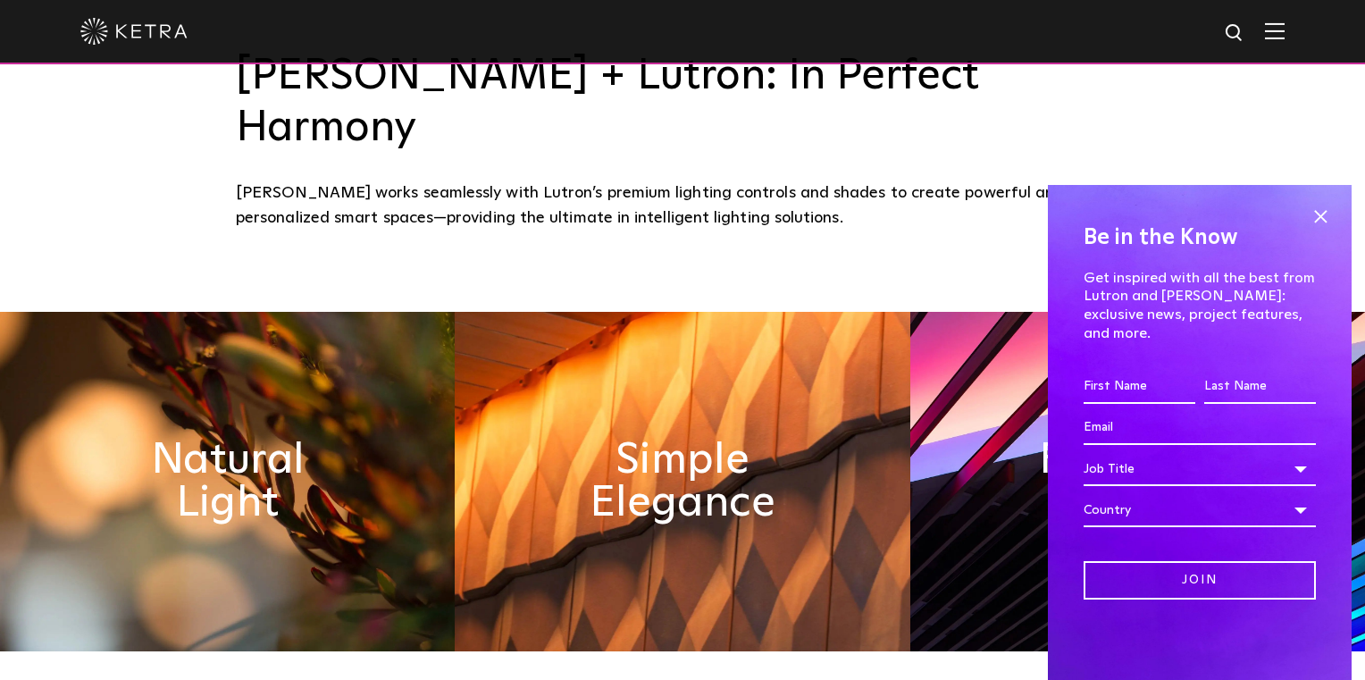
scroll to position [821, 0]
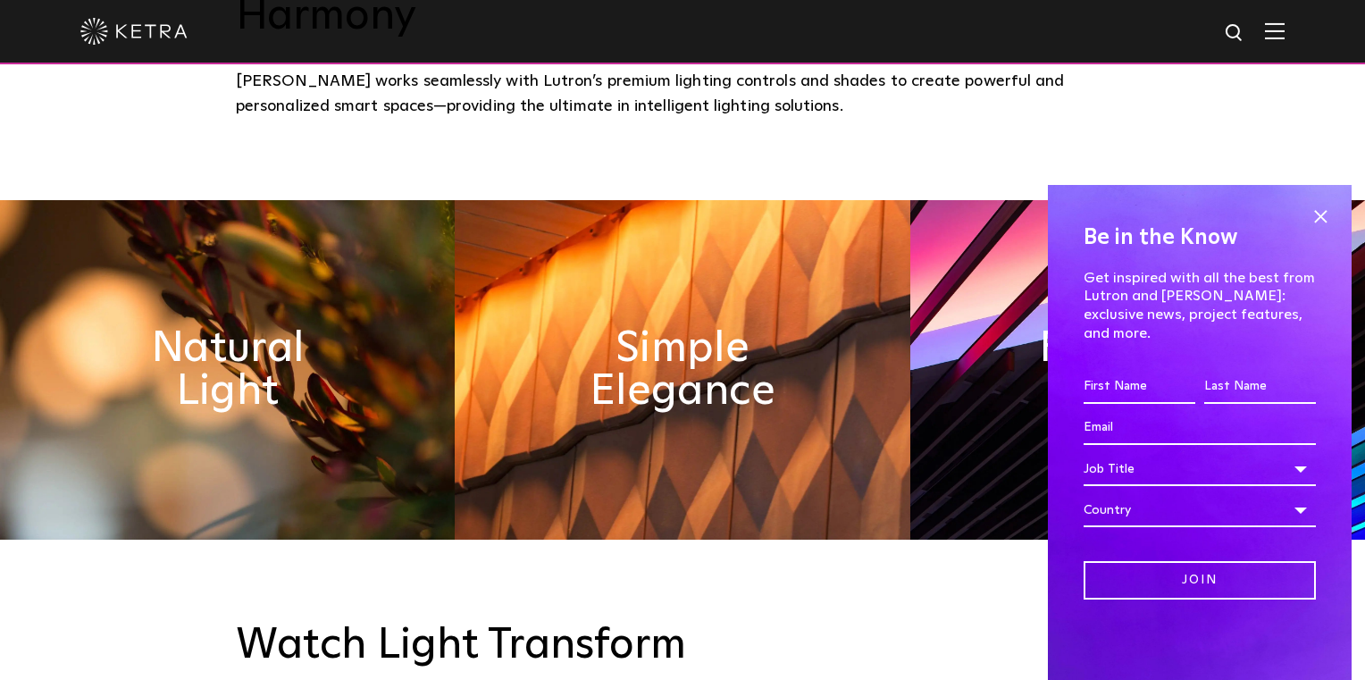
click at [1335, 238] on div "Be in the Know Get inspired with all the best from Lutron and [PERSON_NAME]: ex…" at bounding box center [1200, 432] width 304 height 495
click at [1328, 230] on span at bounding box center [1320, 216] width 27 height 27
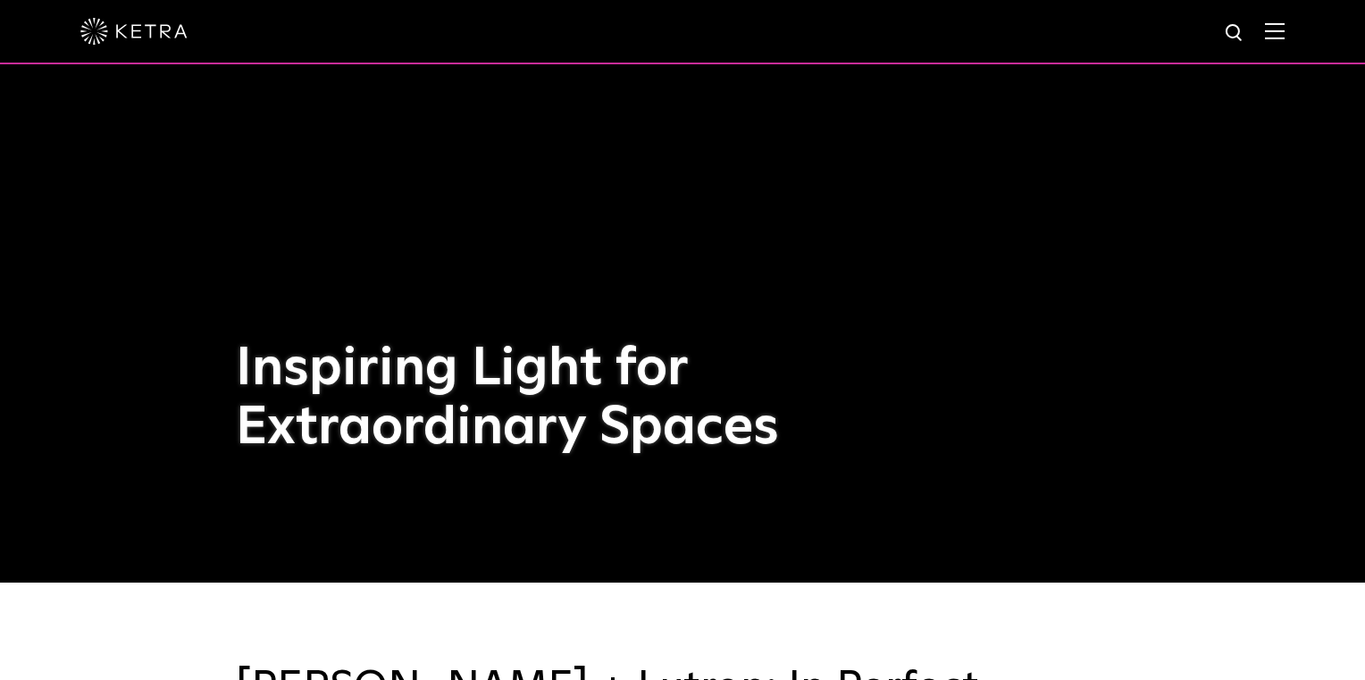
scroll to position [0, 0]
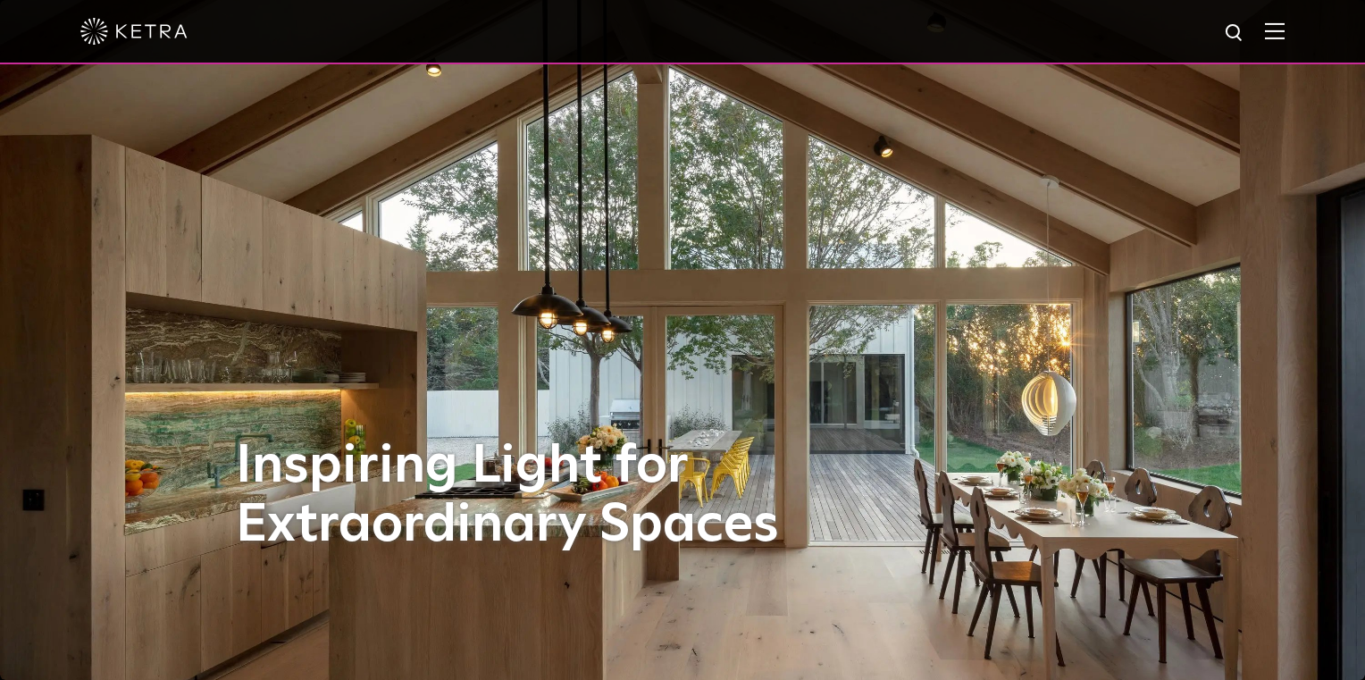
click at [1272, 27] on img at bounding box center [1275, 30] width 20 height 17
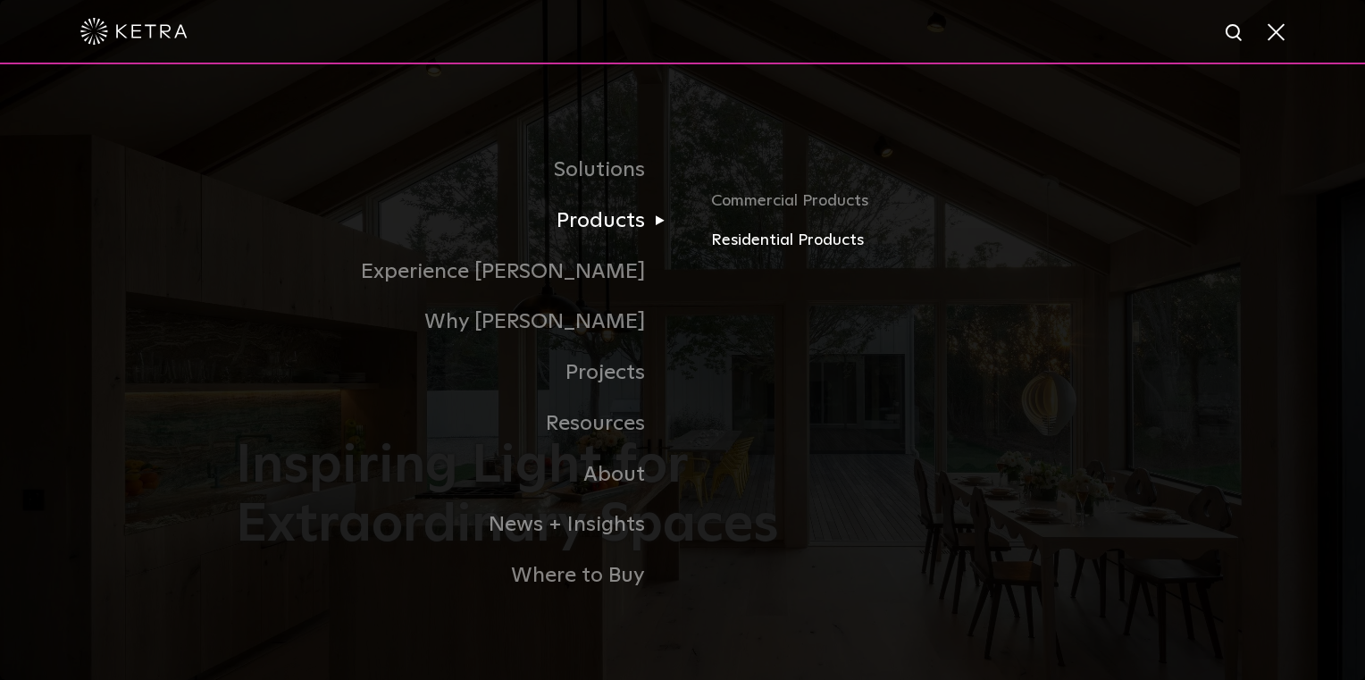
click at [776, 241] on link "Residential Products" at bounding box center [920, 241] width 418 height 26
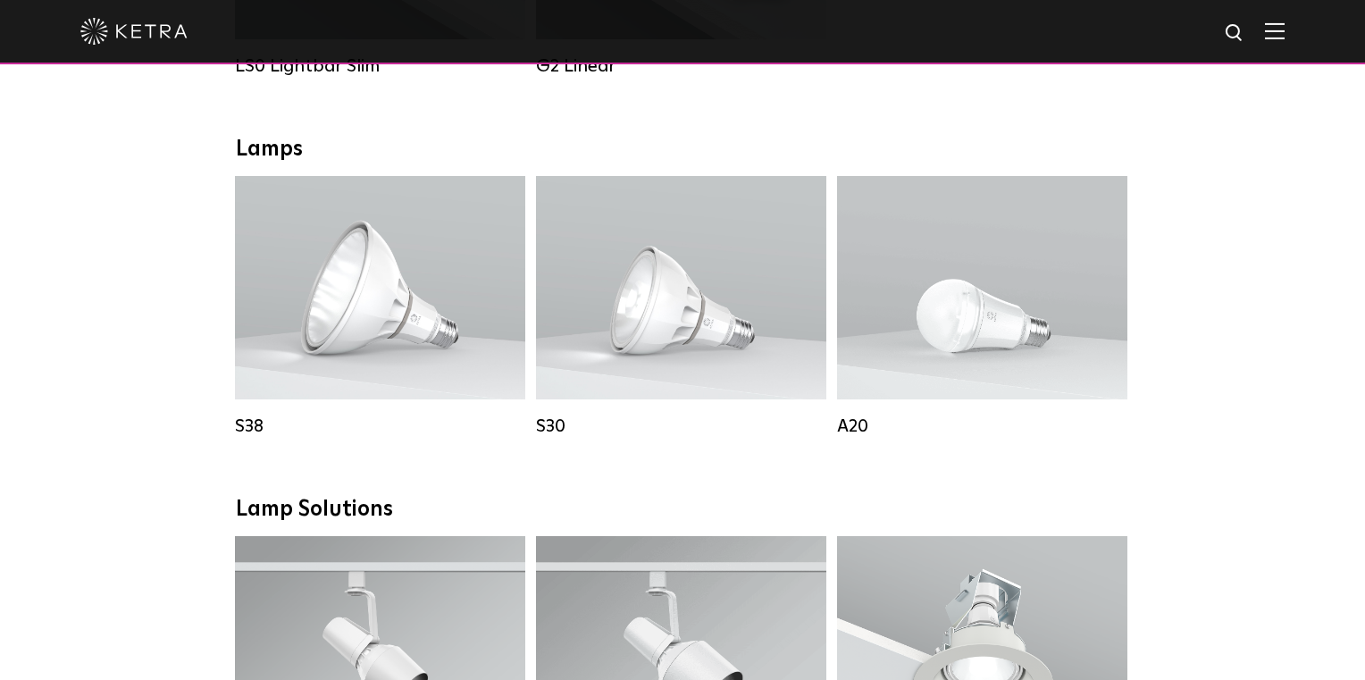
scroll to position [937, 0]
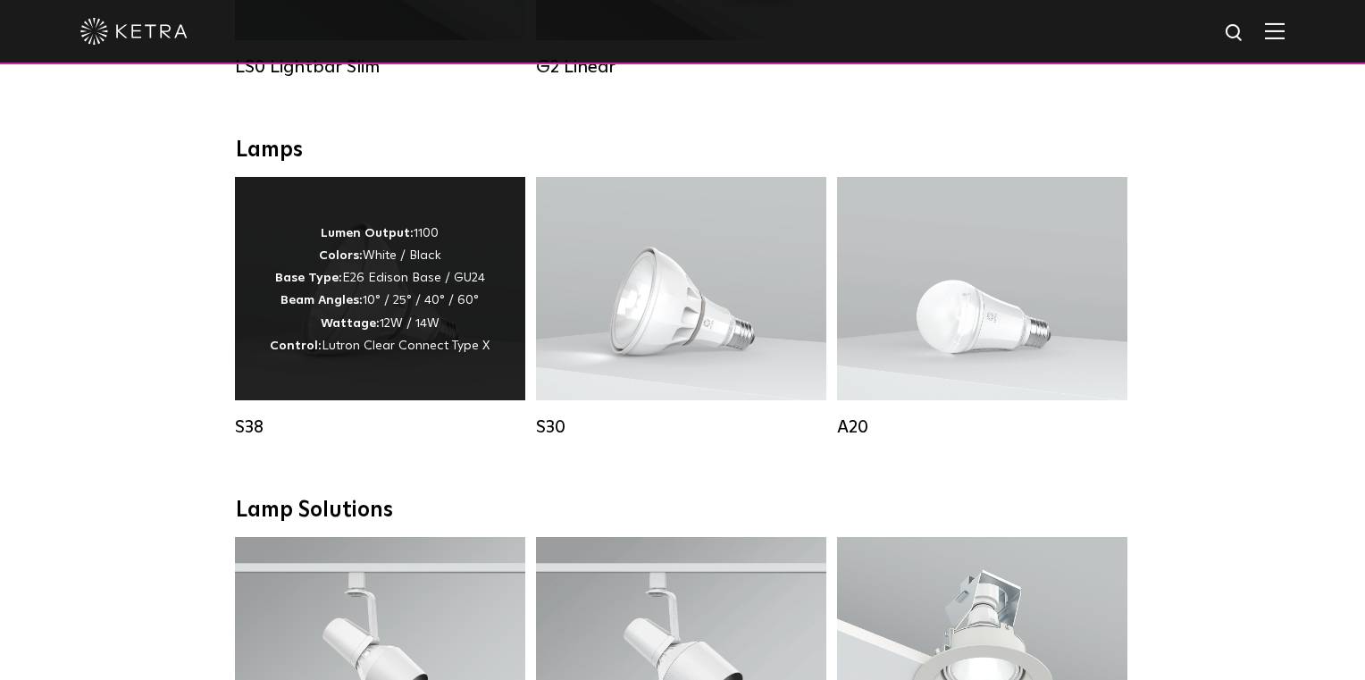
click at [385, 325] on p "Lumen Output: 1100 Colors: White / Black Base Type: E26 Edison Base / GU24 Beam…" at bounding box center [380, 289] width 220 height 135
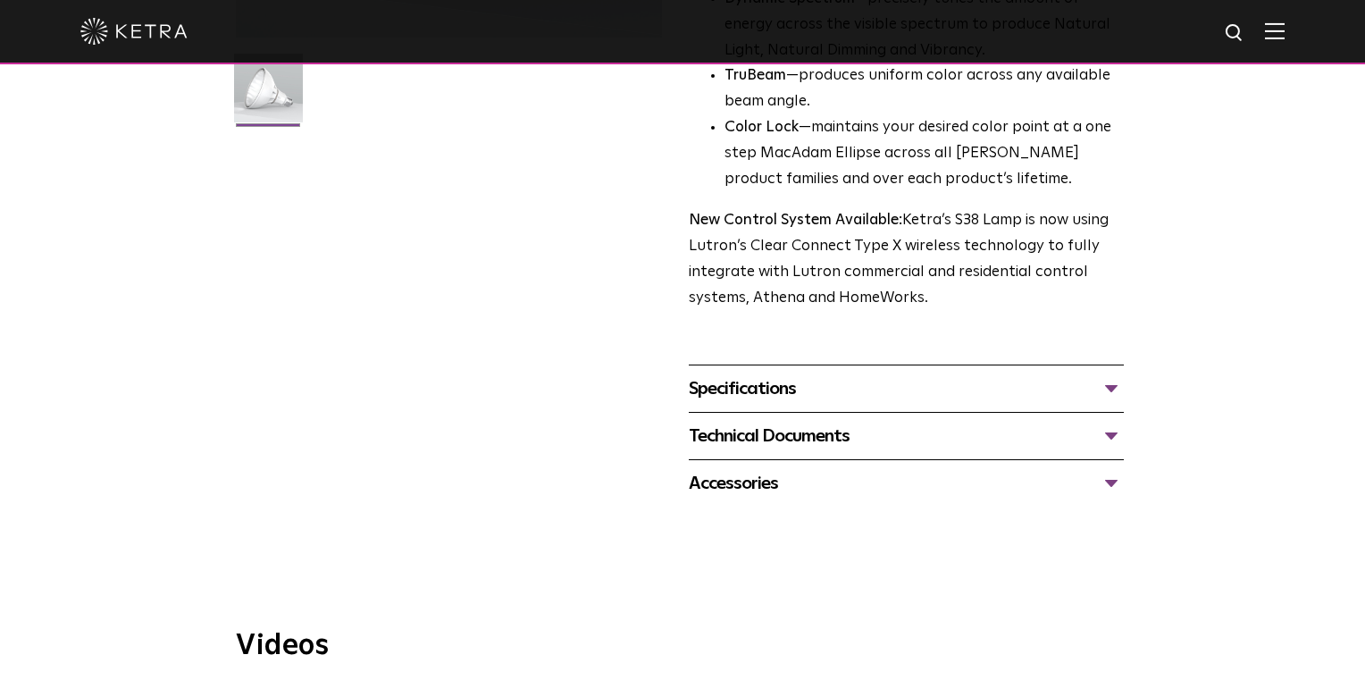
scroll to position [528, 0]
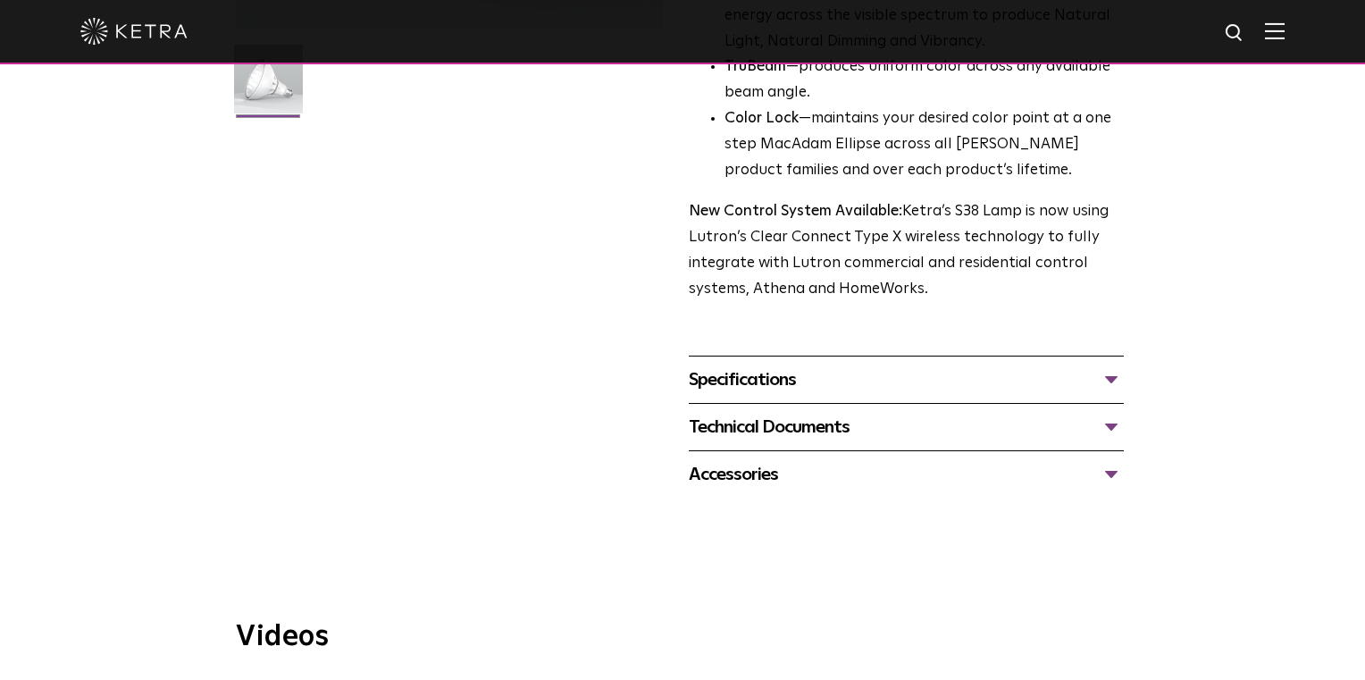
click at [1100, 378] on div "Specifications" at bounding box center [906, 379] width 435 height 29
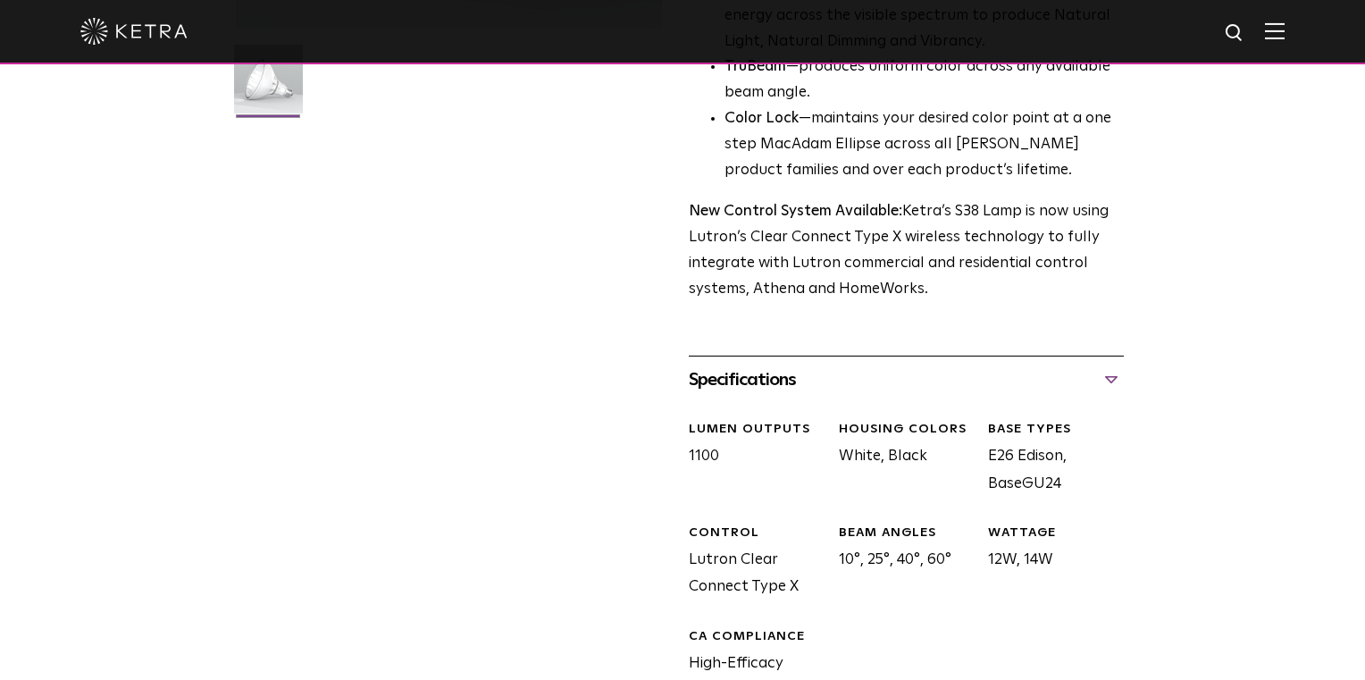
click at [1100, 378] on div "Specifications" at bounding box center [906, 379] width 435 height 29
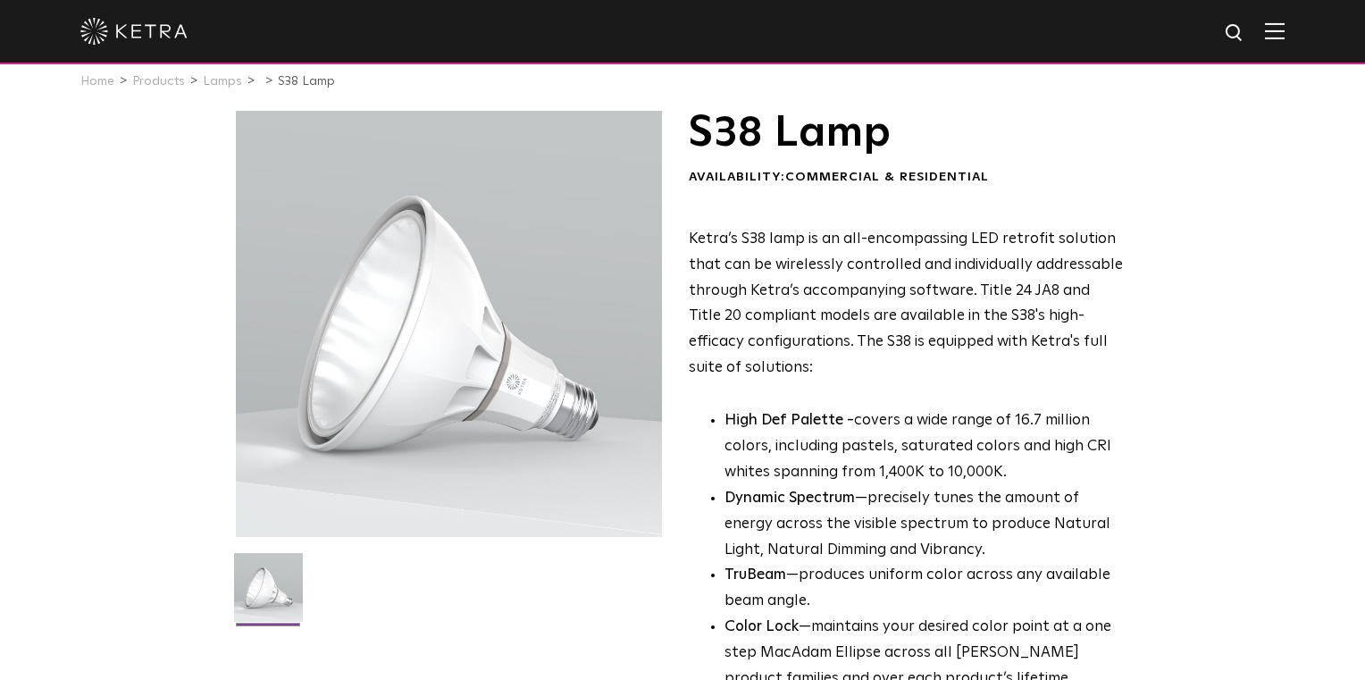
scroll to position [24, 0]
